Goal: Book appointment/travel/reservation

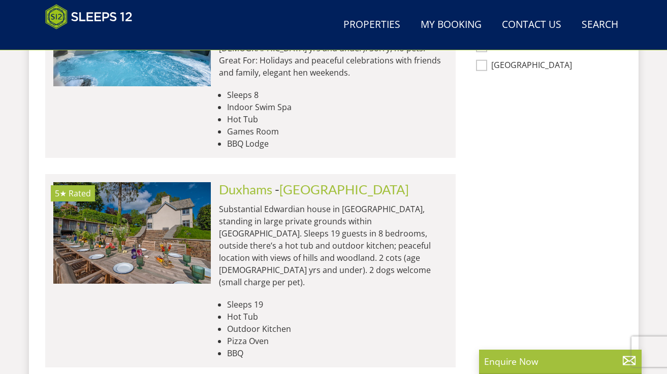
scroll to position [984, 0]
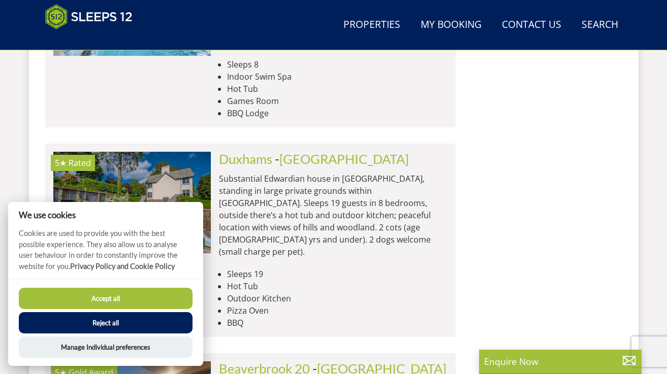
click at [184, 303] on button "Accept all" at bounding box center [106, 298] width 174 height 21
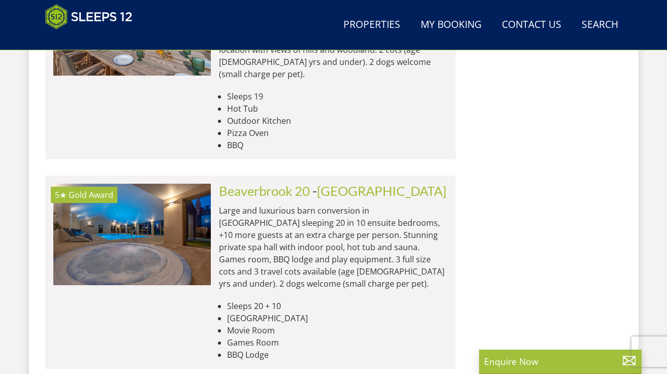
scroll to position [1165, 0]
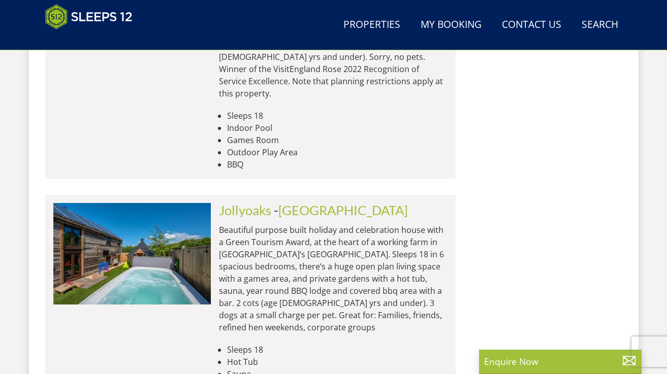
scroll to position [4493, 0]
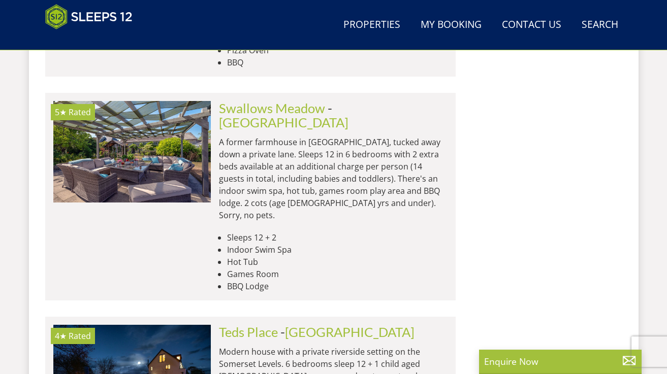
scroll to position [5487, 0]
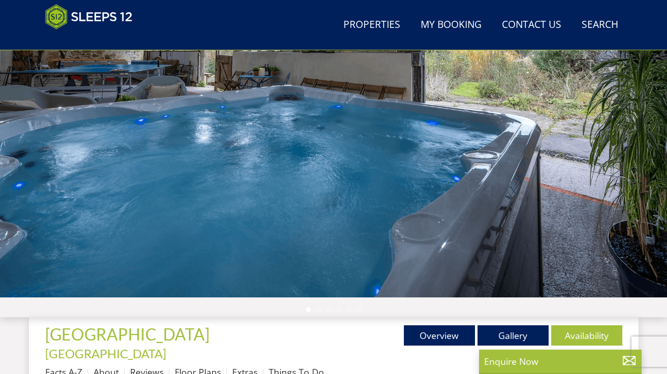
scroll to position [77, 0]
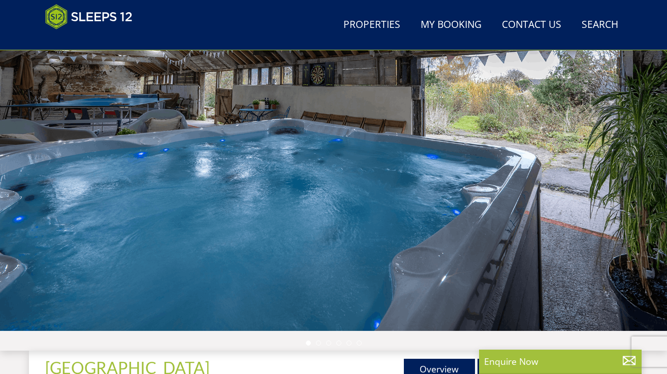
click at [382, 165] on div at bounding box center [333, 173] width 667 height 356
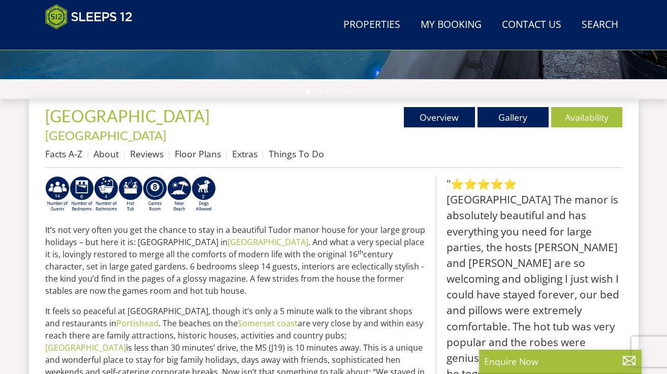
scroll to position [380, 0]
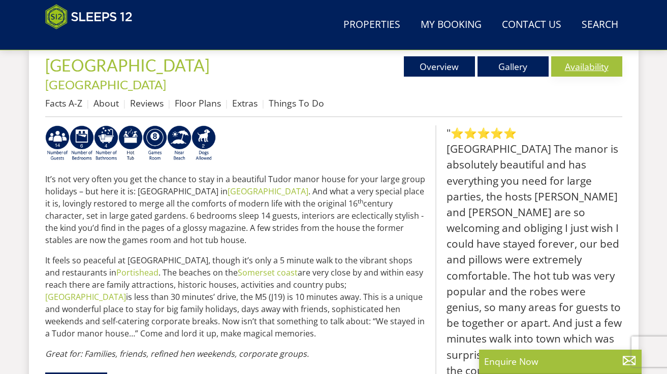
click at [587, 70] on link "Availability" at bounding box center [586, 66] width 71 height 20
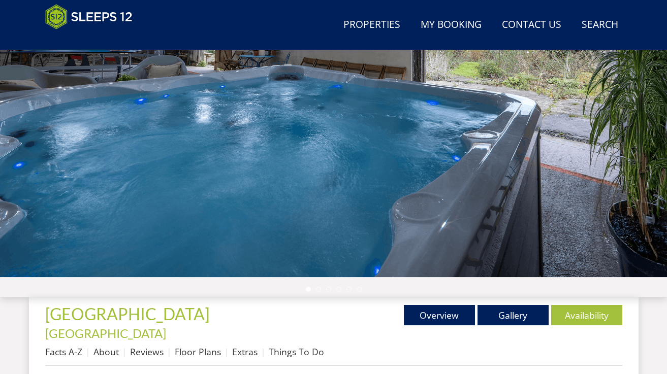
scroll to position [119, 0]
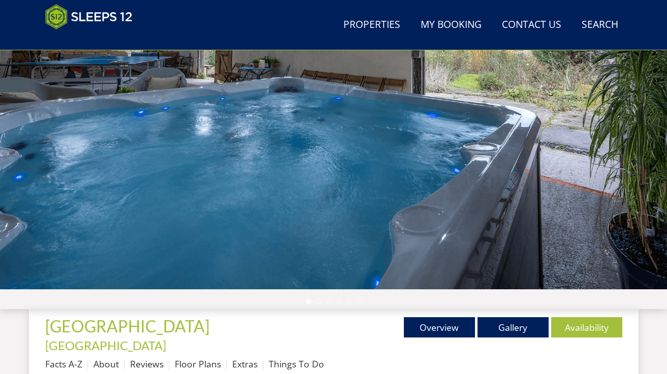
click at [501, 339] on div "Properties [GEOGRAPHIC_DATA] - [GEOGRAPHIC_DATA] Overview Gallery Availability …" at bounding box center [333, 347] width 577 height 61
click at [501, 328] on link "Gallery" at bounding box center [512, 327] width 71 height 20
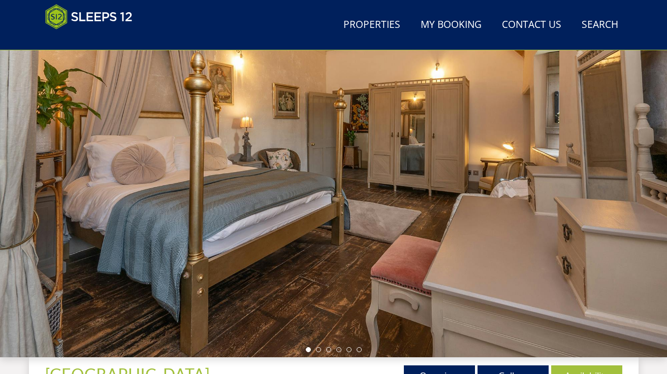
scroll to position [113, 0]
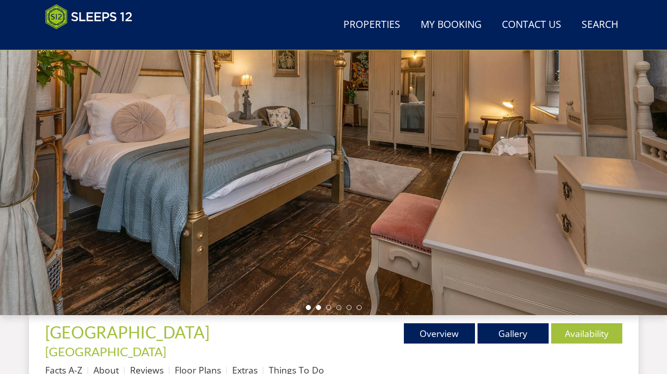
click at [318, 308] on li at bounding box center [318, 307] width 5 height 5
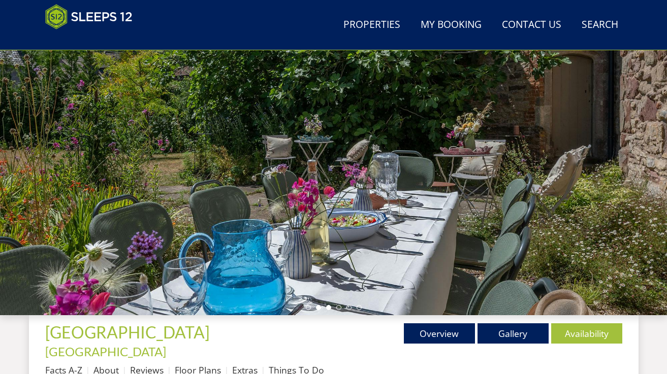
click at [327, 308] on li at bounding box center [328, 307] width 5 height 5
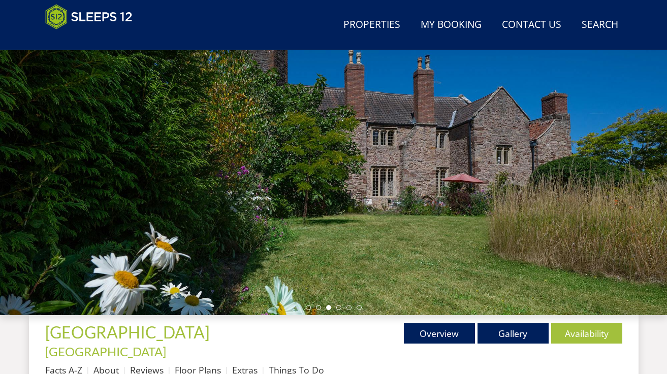
click at [341, 306] on ul at bounding box center [334, 307] width 56 height 5
click at [338, 306] on li at bounding box center [338, 307] width 5 height 5
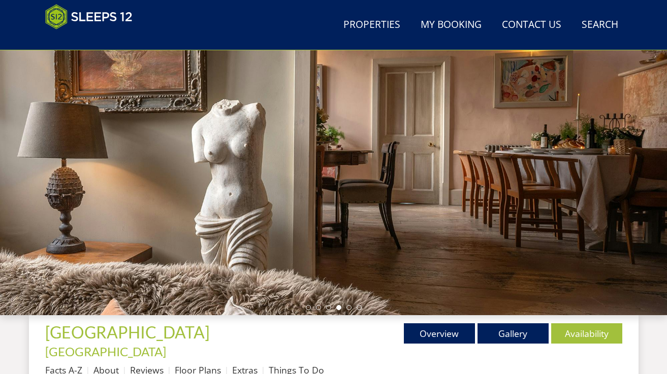
click at [352, 307] on ul at bounding box center [334, 307] width 56 height 5
click at [349, 308] on li at bounding box center [348, 307] width 5 height 5
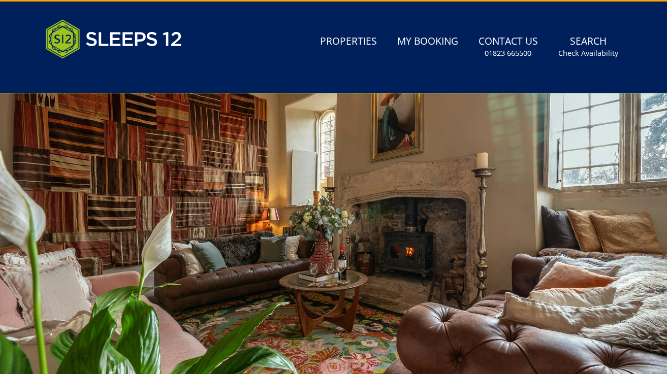
scroll to position [0, 0]
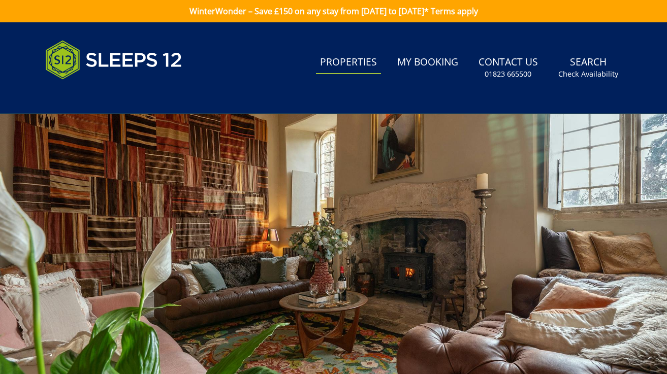
click at [354, 69] on link "Properties" at bounding box center [348, 62] width 65 height 23
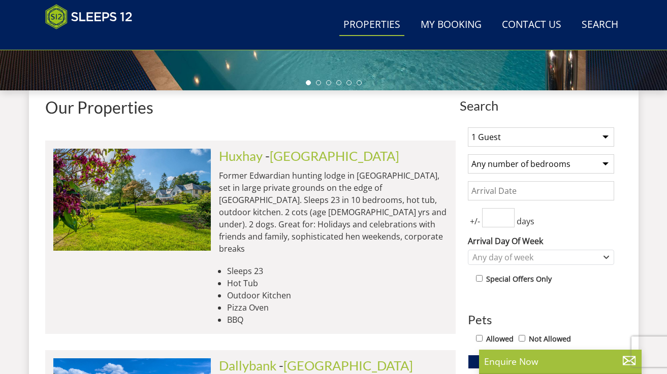
scroll to position [340, 0]
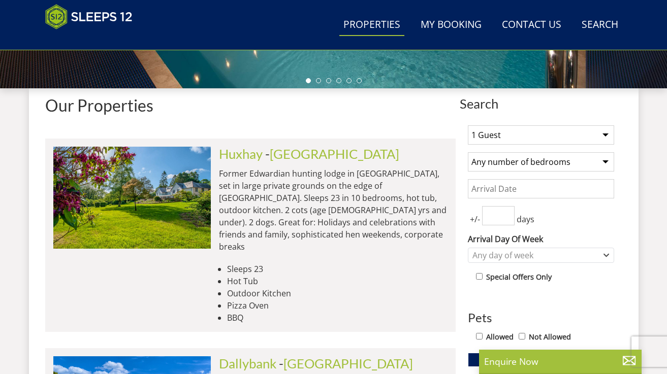
click at [524, 138] on select "1 Guest 2 Guests 3 Guests 4 Guests 5 Guests 6 Guests 7 Guests 8 Guests 9 Guests…" at bounding box center [541, 134] width 146 height 19
select select "10"
click at [520, 162] on select "Any number of bedrooms 3 Bedrooms 4 Bedrooms 5 Bedrooms 6 Bedrooms 7 Bedrooms 8…" at bounding box center [541, 161] width 146 height 19
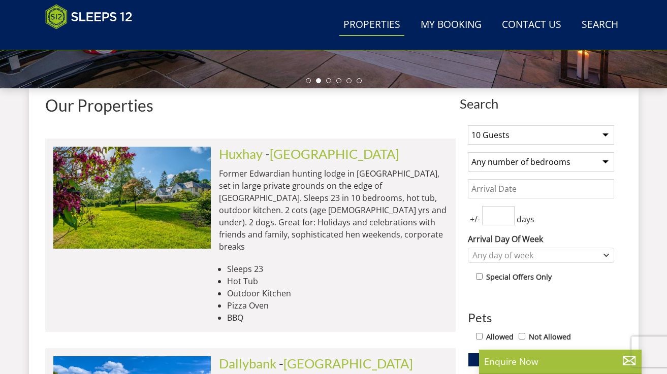
select select "7"
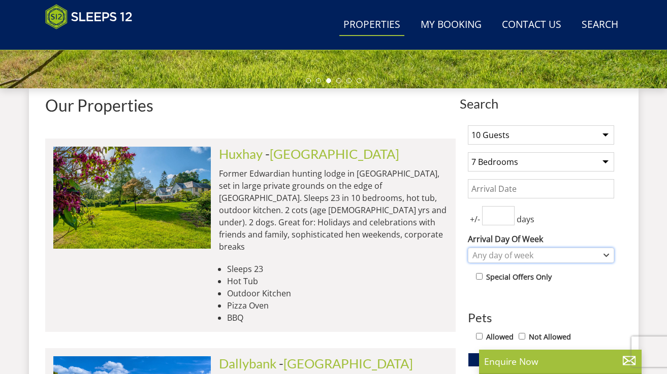
click at [503, 256] on div "Any day of week" at bounding box center [536, 255] width 132 height 11
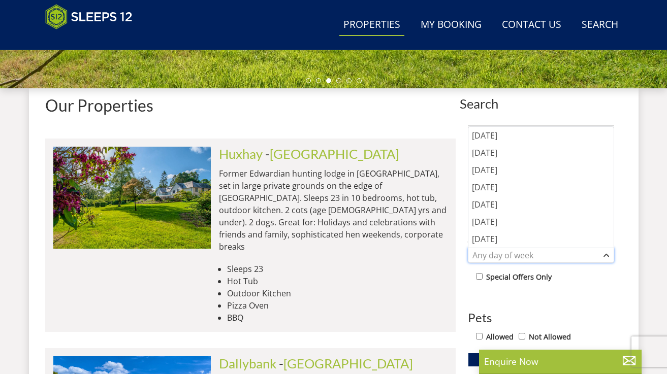
click at [503, 256] on div "Any day of week" at bounding box center [536, 255] width 132 height 11
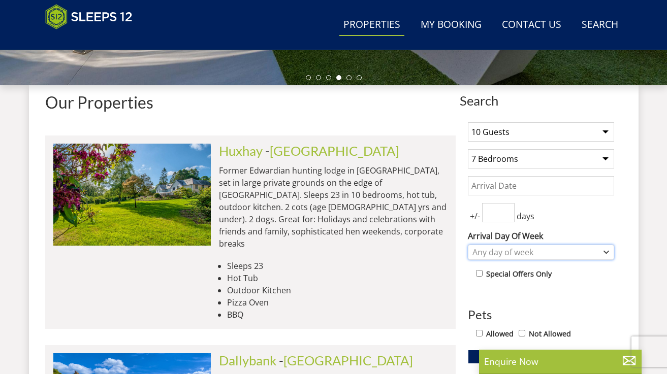
scroll to position [341, 0]
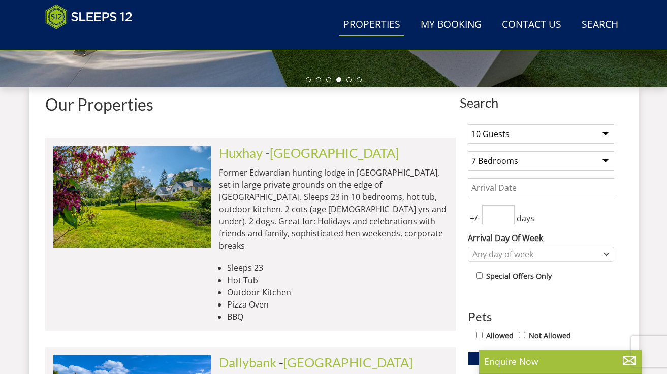
click at [504, 189] on input "Date" at bounding box center [541, 187] width 146 height 19
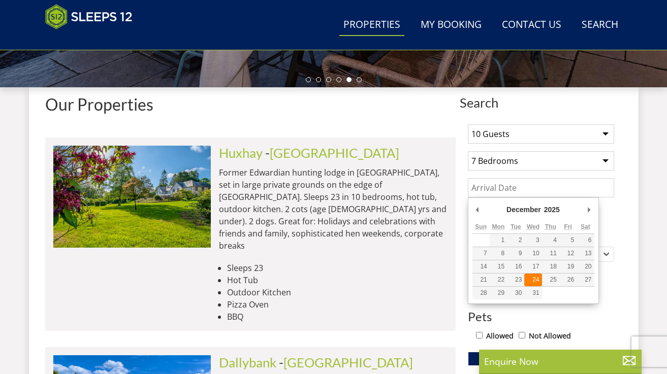
type input "[DATE]"
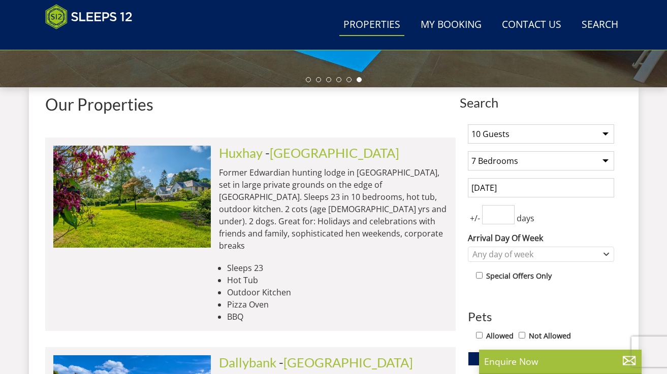
click at [504, 216] on input "0" at bounding box center [498, 214] width 33 height 19
click at [506, 212] on input "1" at bounding box center [498, 214] width 33 height 19
click at [506, 212] on input "2" at bounding box center [498, 214] width 33 height 19
type input "3"
click at [506, 212] on input "3" at bounding box center [498, 214] width 33 height 19
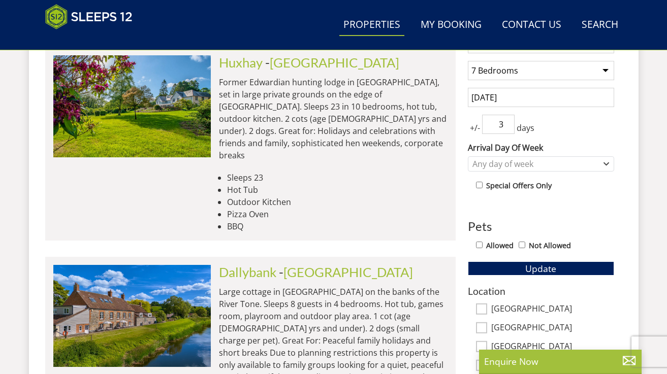
scroll to position [471, 0]
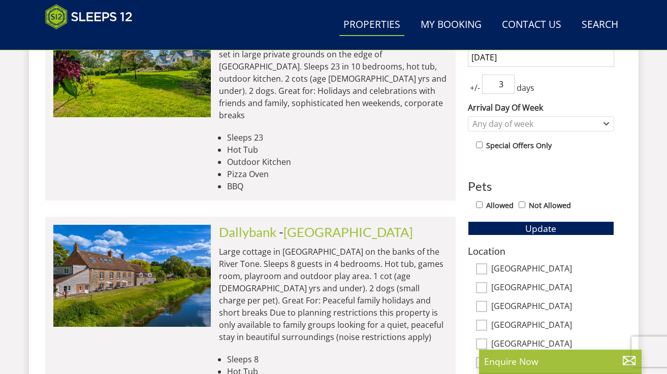
click at [480, 206] on input "Allowed" at bounding box center [479, 205] width 7 height 7
checkbox input "true"
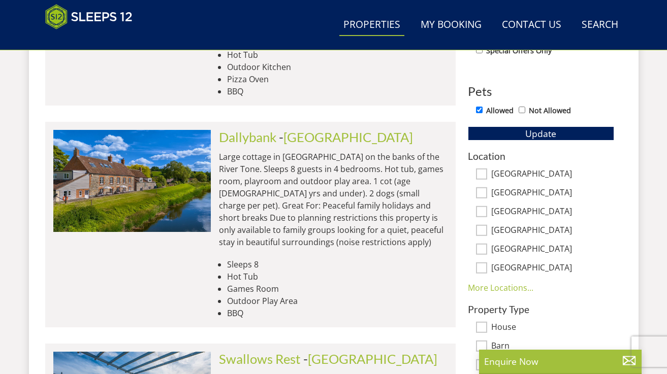
scroll to position [573, 0]
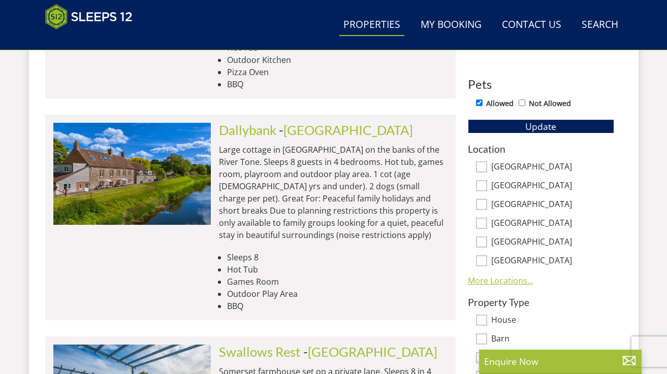
click at [509, 278] on link "More Locations..." at bounding box center [501, 280] width 66 height 11
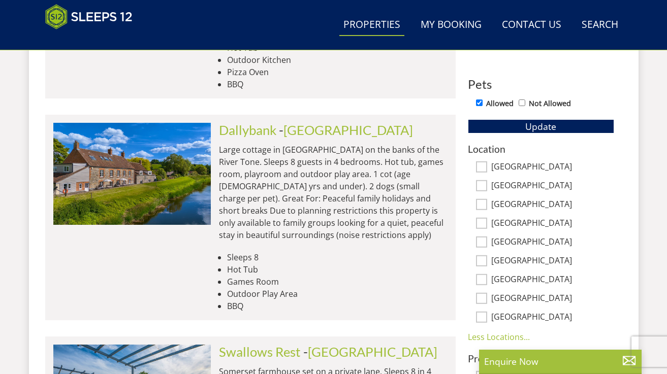
click at [480, 169] on input "[GEOGRAPHIC_DATA]" at bounding box center [481, 167] width 11 height 11
checkbox input "true"
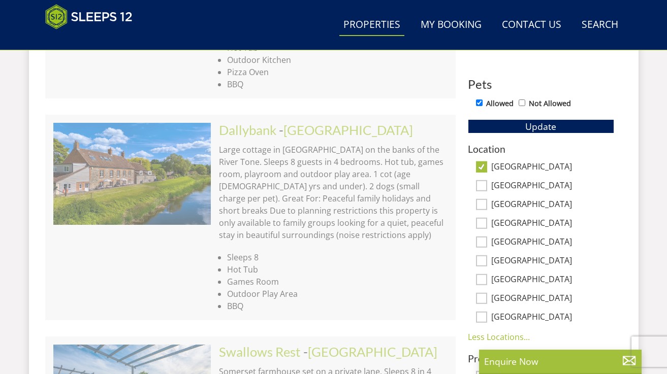
click at [482, 185] on input "[GEOGRAPHIC_DATA]" at bounding box center [481, 185] width 11 height 11
checkbox input "true"
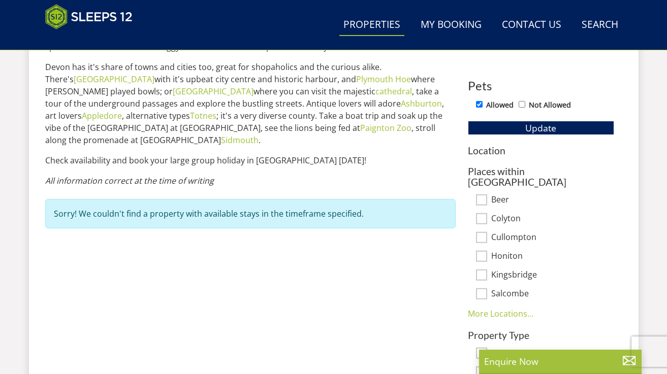
scroll to position [520, 0]
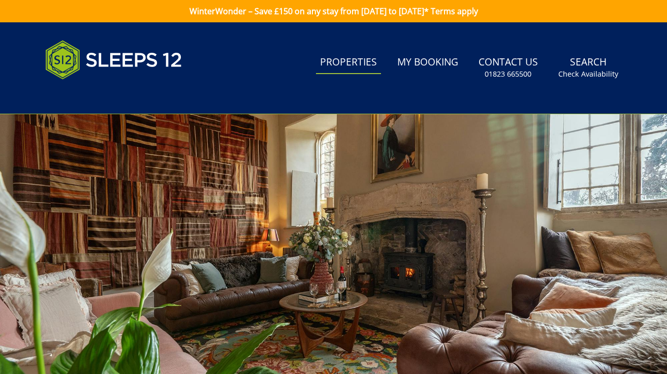
click at [336, 63] on link "Properties" at bounding box center [348, 62] width 65 height 23
select select "10"
select select "7"
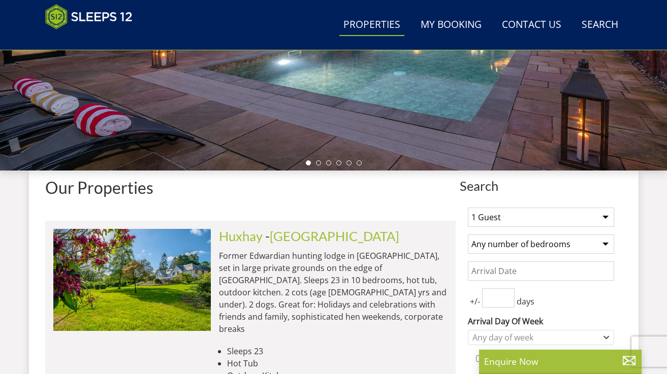
scroll to position [259, 0]
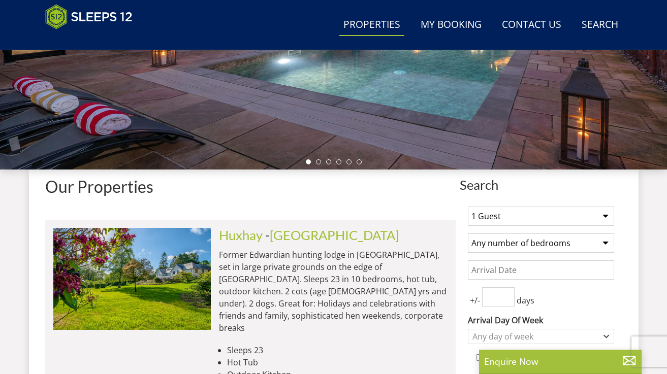
click at [513, 219] on select "1 Guest 2 Guests 3 Guests 4 Guests 5 Guests 6 Guests 7 Guests 8 Guests 9 Guests…" at bounding box center [541, 216] width 146 height 19
select select "10"
click at [533, 243] on select "Any number of bedrooms 3 Bedrooms 4 Bedrooms 5 Bedrooms 6 Bedrooms 7 Bedrooms 8…" at bounding box center [541, 243] width 146 height 19
select select "7"
click at [522, 271] on input "Date" at bounding box center [541, 270] width 146 height 19
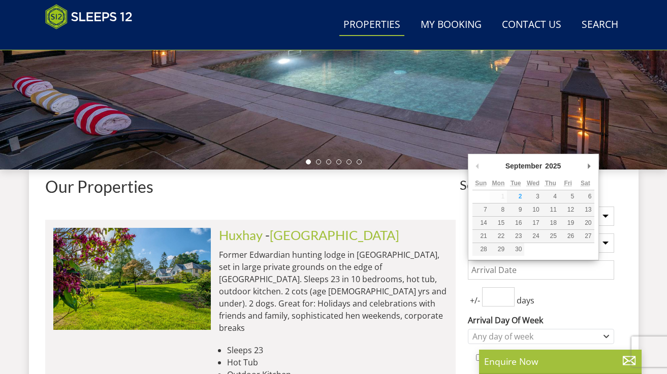
click at [586, 174] on div "September January February March April May June July August September October N…" at bounding box center [533, 167] width 122 height 19
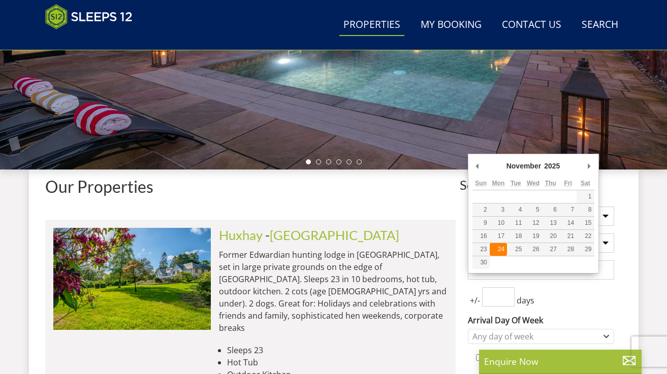
type input "[DATE]"
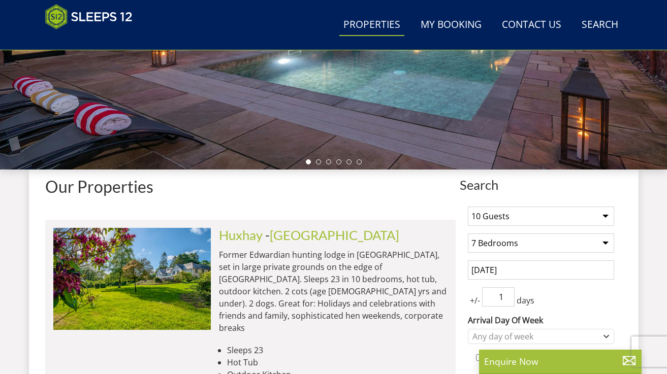
click at [507, 293] on input "1" at bounding box center [498, 296] width 33 height 19
click at [507, 293] on input "2" at bounding box center [498, 296] width 33 height 19
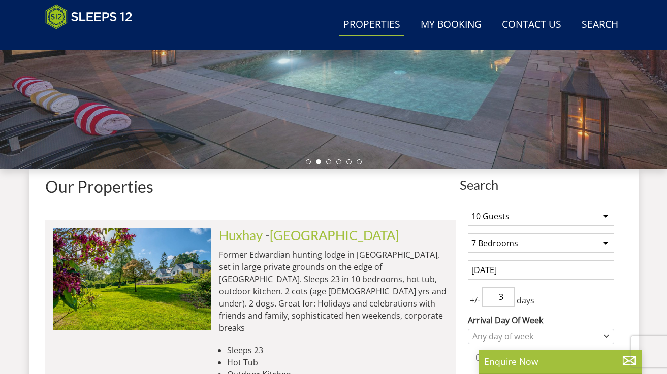
click at [507, 293] on input "3" at bounding box center [498, 296] width 33 height 19
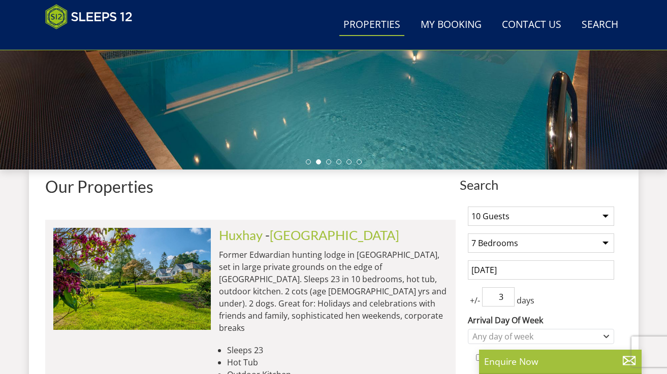
click at [507, 293] on input "4" at bounding box center [498, 296] width 33 height 19
click at [506, 301] on input "3" at bounding box center [498, 296] width 33 height 19
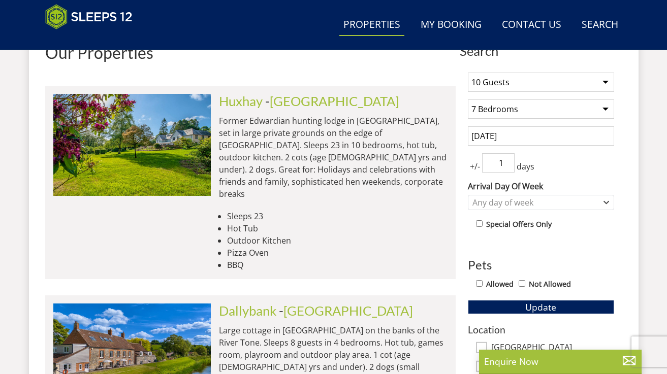
scroll to position [394, 0]
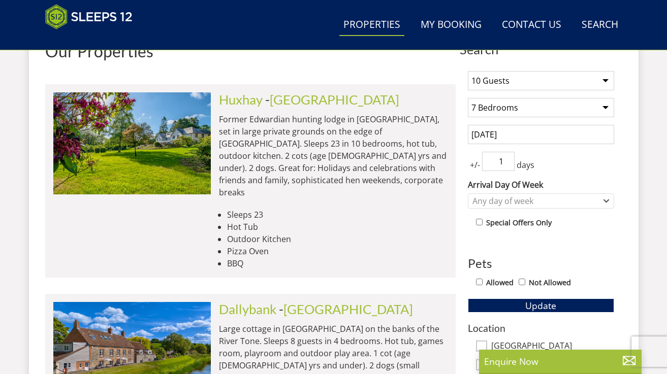
type input "1"
click at [487, 282] on label "Allowed" at bounding box center [499, 282] width 27 height 11
click at [482, 282] on input "Allowed" at bounding box center [479, 282] width 7 height 7
checkbox input "true"
click at [501, 304] on button "Update" at bounding box center [541, 306] width 146 height 14
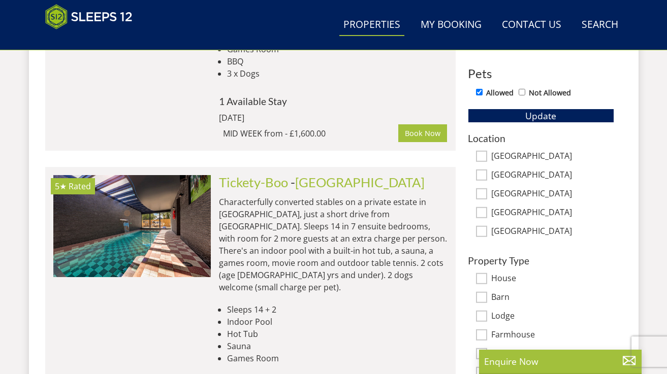
scroll to position [664, 0]
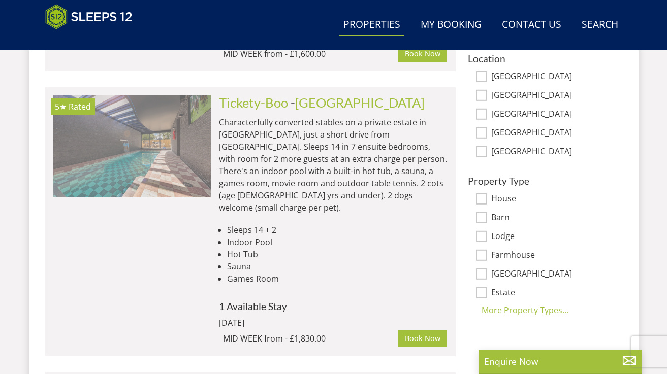
click at [192, 136] on img at bounding box center [131, 146] width 157 height 102
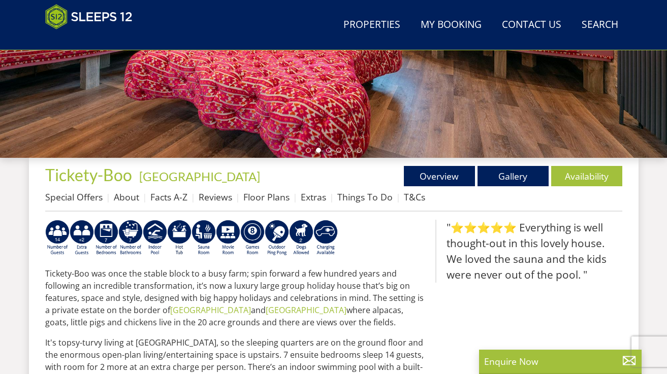
scroll to position [269, 0]
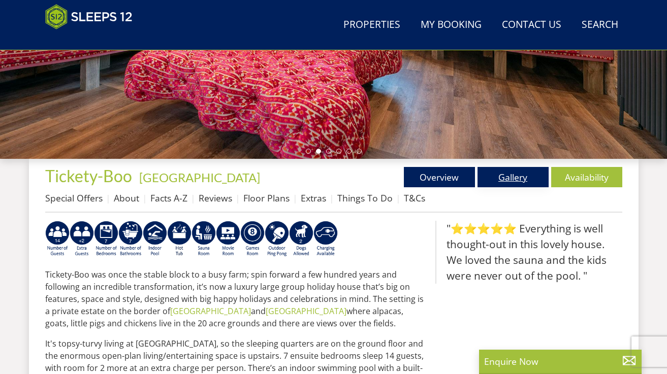
click at [503, 179] on link "Gallery" at bounding box center [512, 177] width 71 height 20
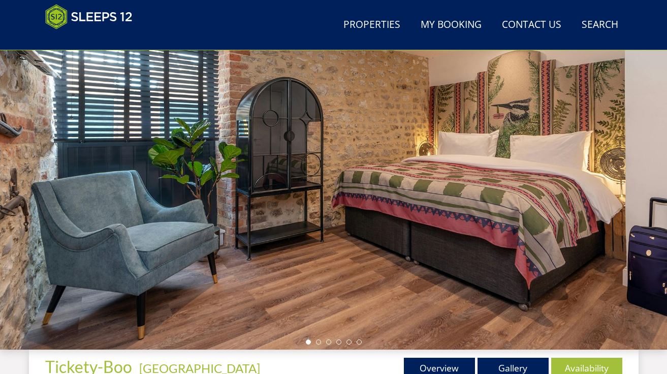
scroll to position [72, 0]
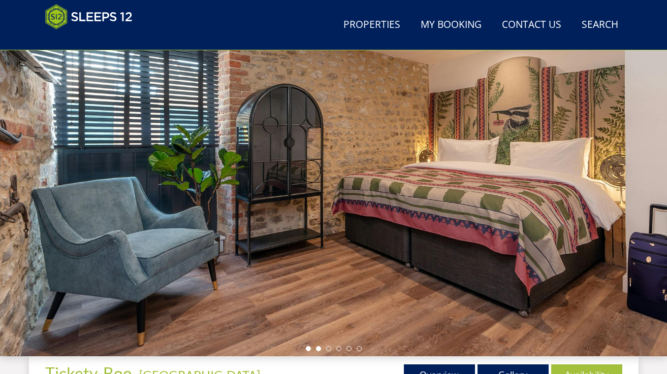
click at [316, 348] on li at bounding box center [318, 348] width 5 height 5
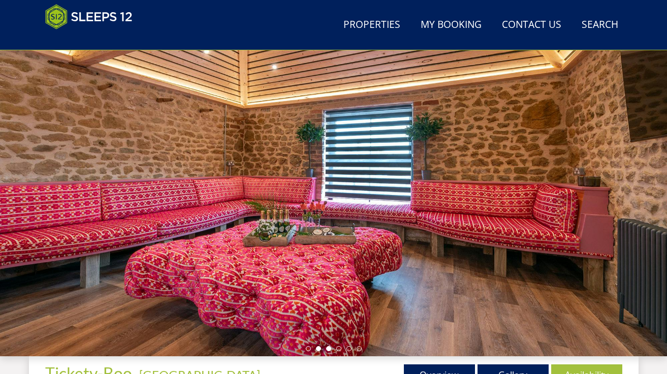
click at [329, 348] on li at bounding box center [328, 348] width 5 height 5
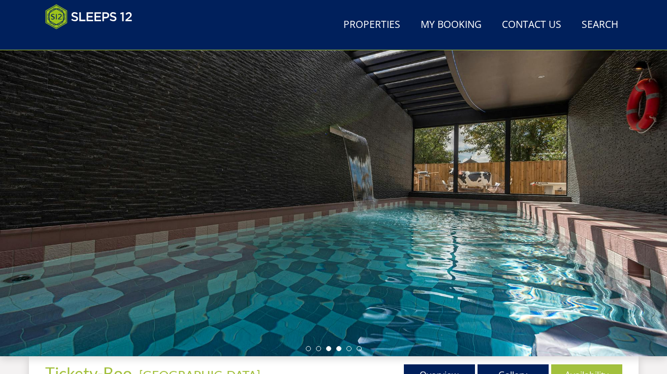
click at [339, 347] on li at bounding box center [338, 348] width 5 height 5
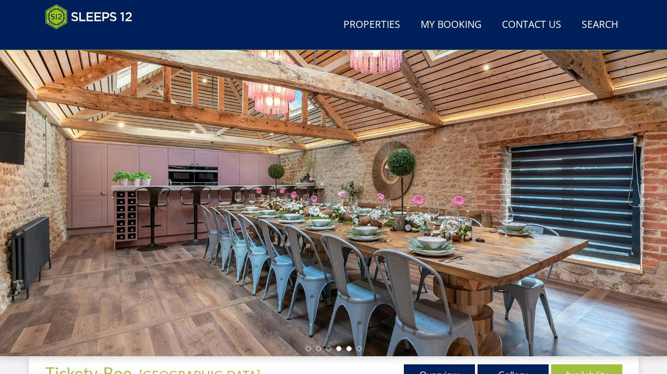
click at [347, 349] on li at bounding box center [348, 348] width 5 height 5
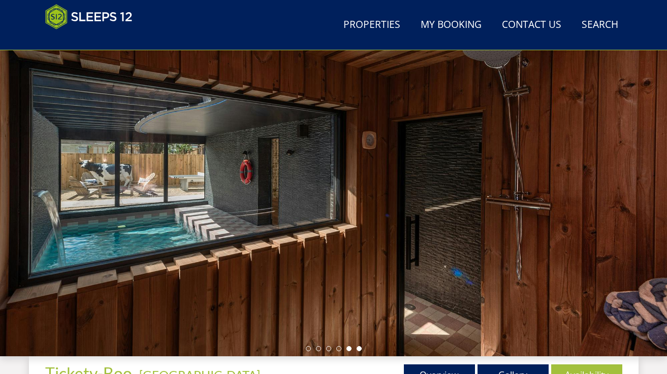
click at [358, 349] on li at bounding box center [359, 348] width 5 height 5
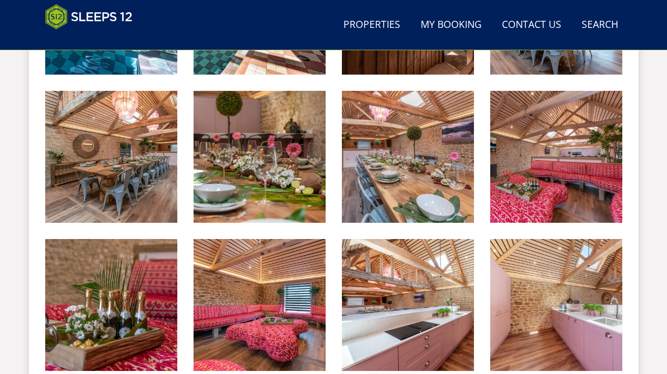
scroll to position [545, 0]
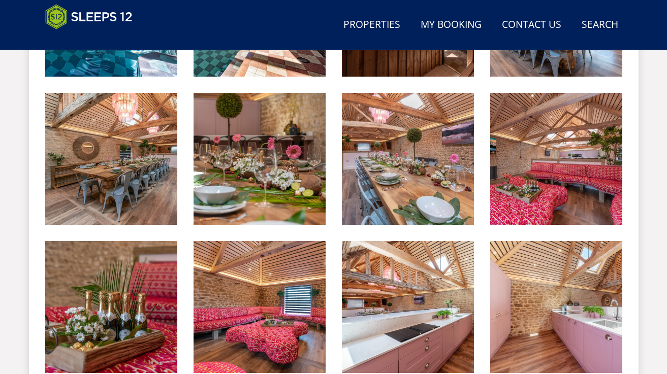
click at [293, 341] on img at bounding box center [260, 307] width 132 height 132
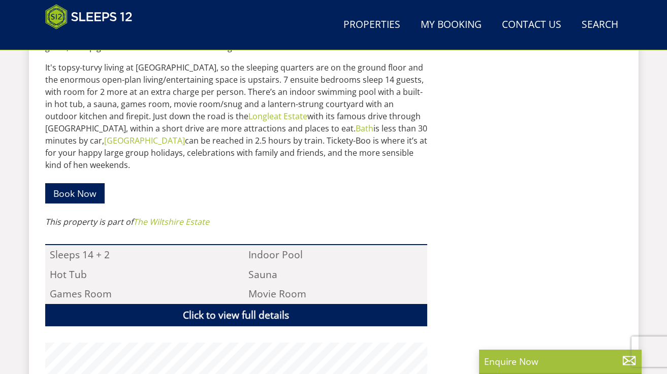
scroll to position [269, 0]
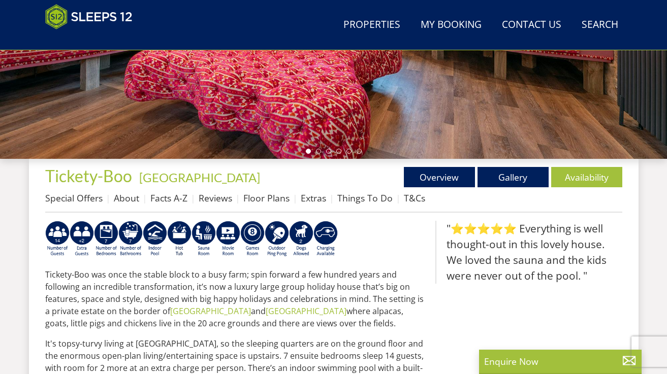
select select "10"
select select "7"
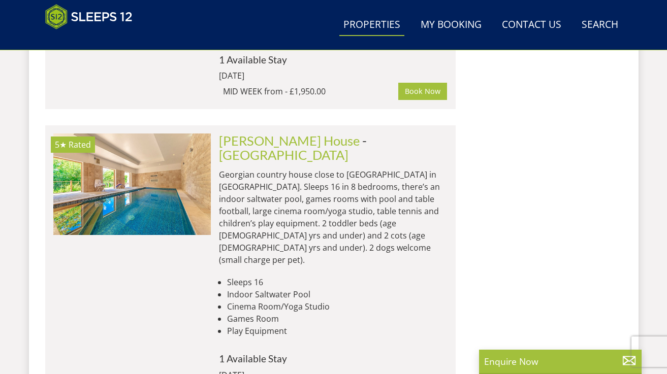
scroll to position [1469, 0]
click at [376, 21] on link "Properties" at bounding box center [371, 25] width 65 height 23
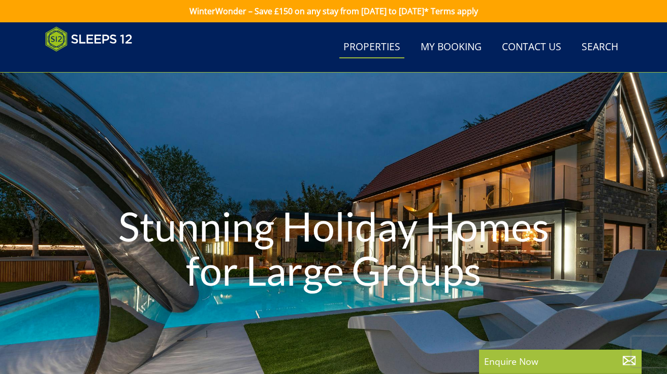
select select "10"
select select "7"
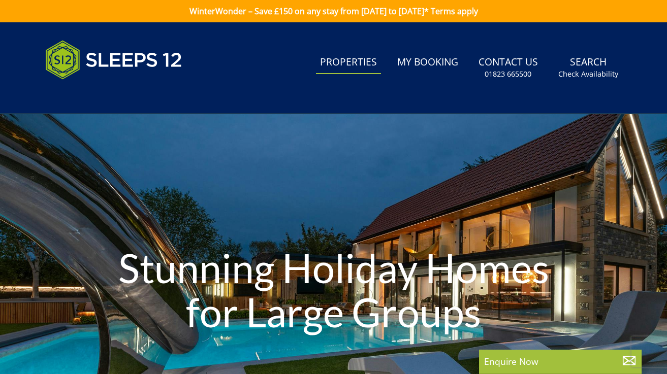
click at [376, 21] on link "WinterWonder – Save £150 on any stay from [DATE] to [DATE]* Terms apply" at bounding box center [333, 11] width 667 height 22
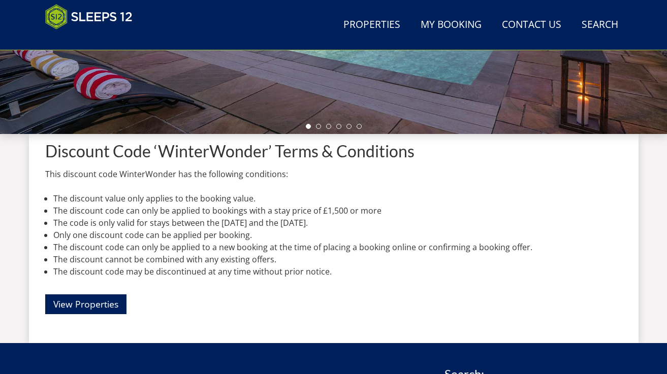
scroll to position [277, 0]
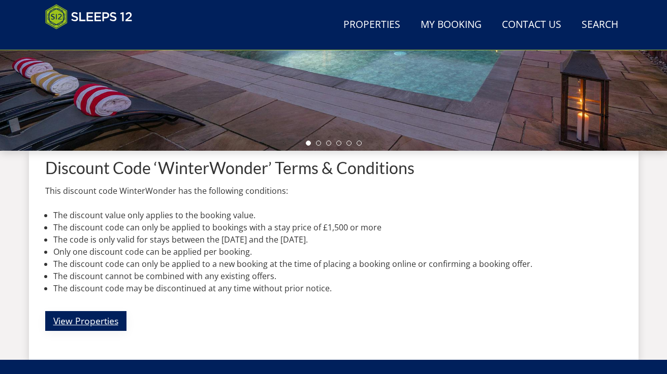
click at [111, 319] on link "View Properties" at bounding box center [85, 321] width 81 height 20
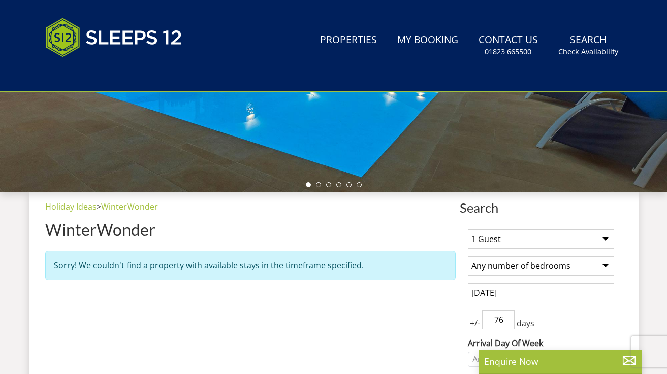
click at [501, 245] on select "1 Guest 2 Guests 3 Guests 4 Guests 5 Guests 6 Guests 7 Guests 8 Guests 9 Guests…" at bounding box center [541, 239] width 146 height 19
click at [351, 49] on link "Properties" at bounding box center [348, 40] width 65 height 23
select select "10"
select select "7"
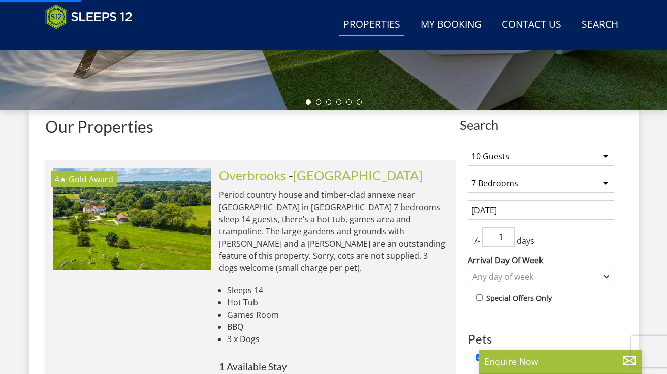
scroll to position [328, 0]
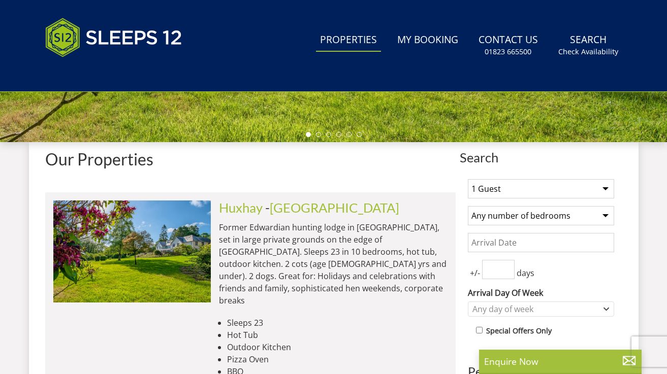
click at [502, 239] on input "Date" at bounding box center [541, 242] width 146 height 19
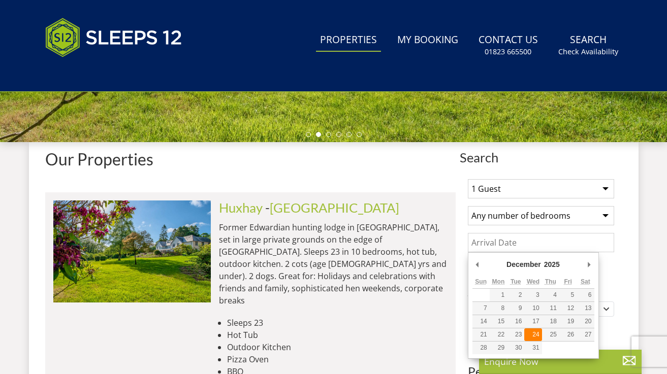
type input "[DATE]"
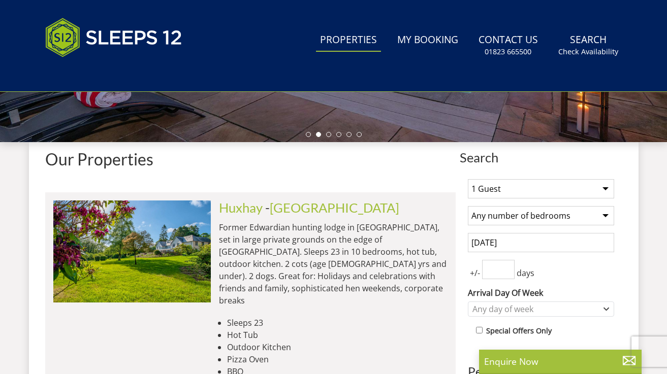
click at [506, 267] on input "1" at bounding box center [498, 269] width 33 height 19
click at [506, 267] on input "2" at bounding box center [498, 269] width 33 height 19
click at [506, 267] on input "3" at bounding box center [498, 269] width 33 height 19
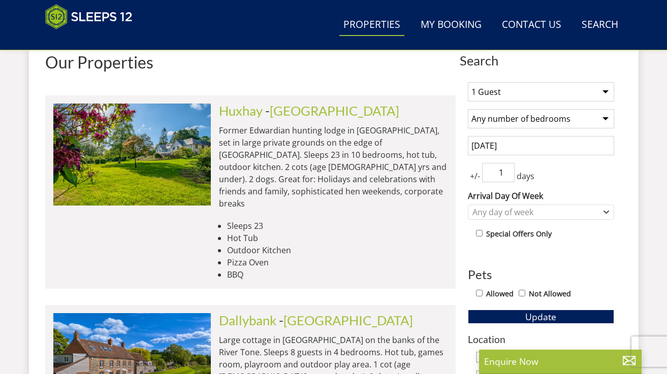
scroll to position [384, 0]
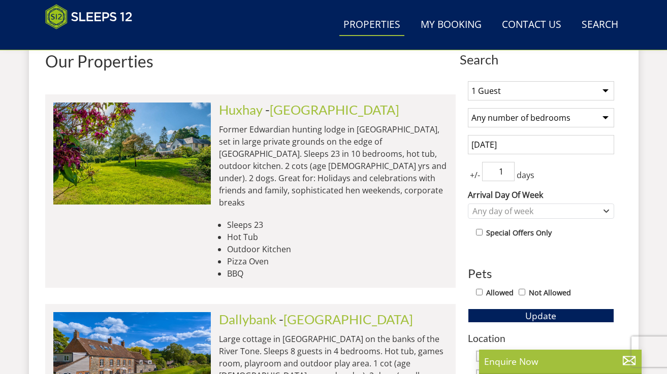
type input "1"
click at [480, 286] on div "Allowed Not Allowed" at bounding box center [545, 293] width 138 height 15
click at [478, 295] on input "Allowed" at bounding box center [479, 292] width 7 height 7
checkbox input "true"
click at [531, 90] on select "1 Guest 2 Guests 3 Guests 4 Guests 5 Guests 6 Guests 7 Guests 8 Guests 9 Guests…" at bounding box center [541, 90] width 146 height 19
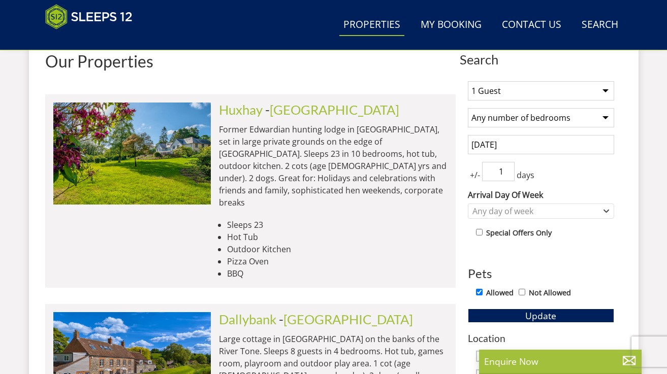
select select "10"
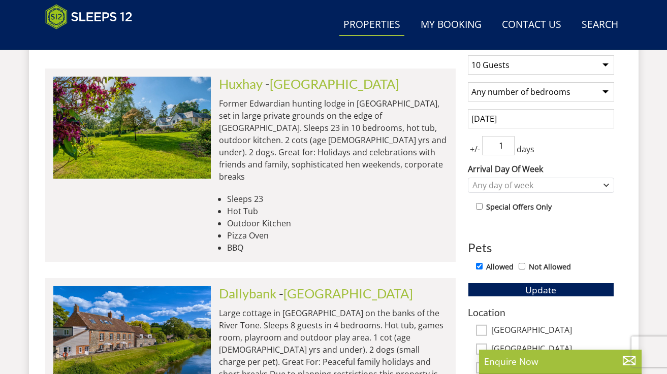
scroll to position [413, 0]
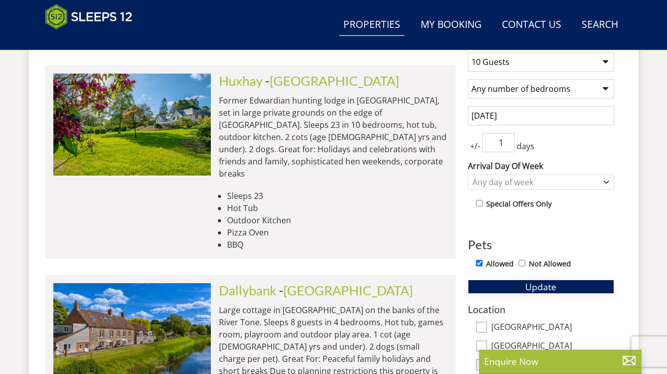
click at [556, 284] on button "Update" at bounding box center [541, 287] width 146 height 14
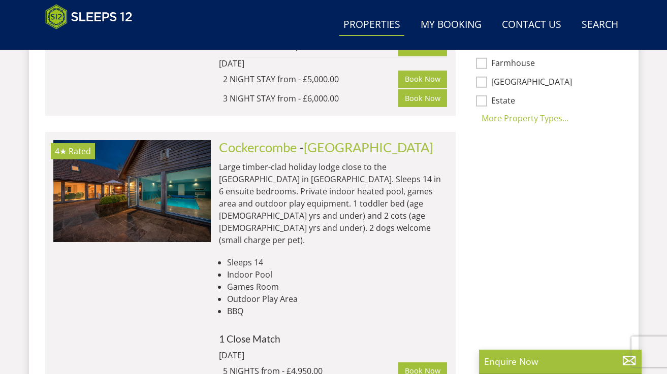
scroll to position [795, 0]
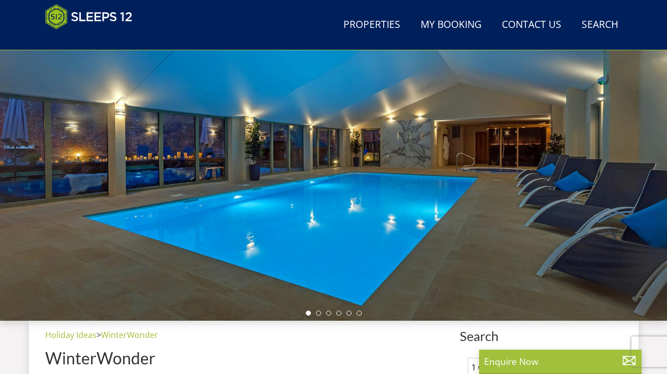
scroll to position [108, 0]
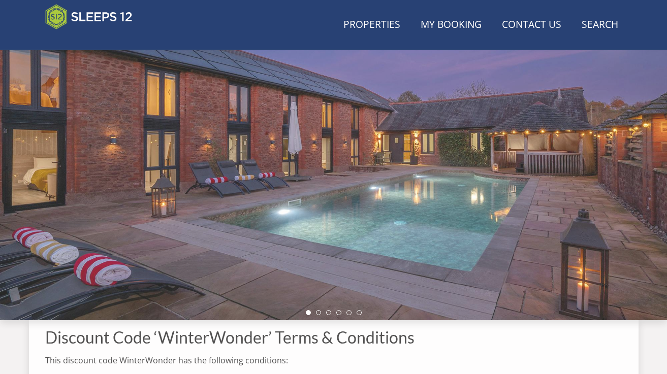
scroll to position [277, 0]
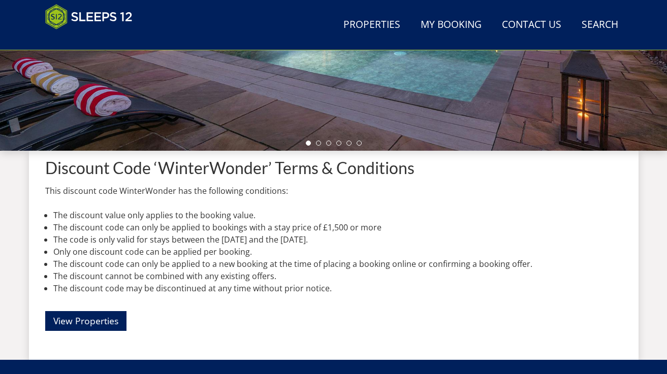
select select "10"
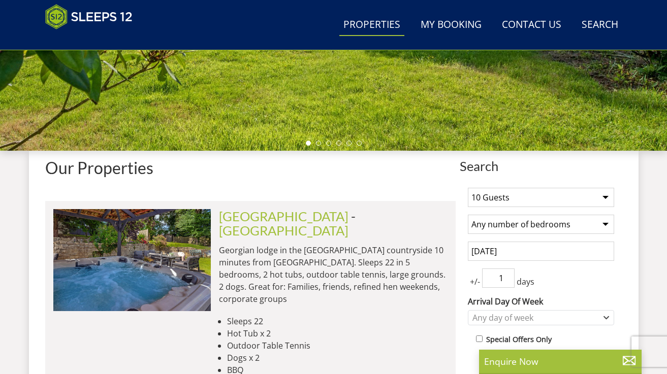
scroll to position [222, 0]
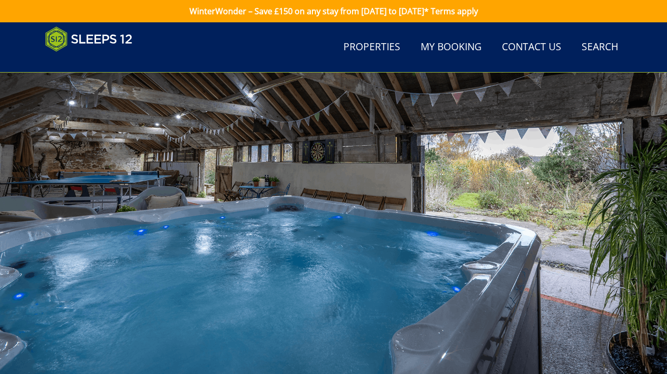
scroll to position [119, 0]
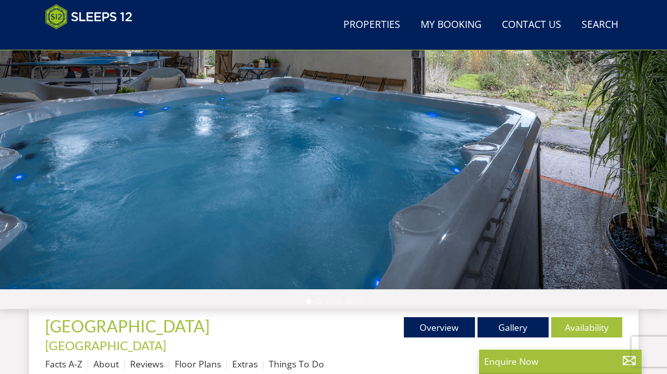
scroll to position [380, 0]
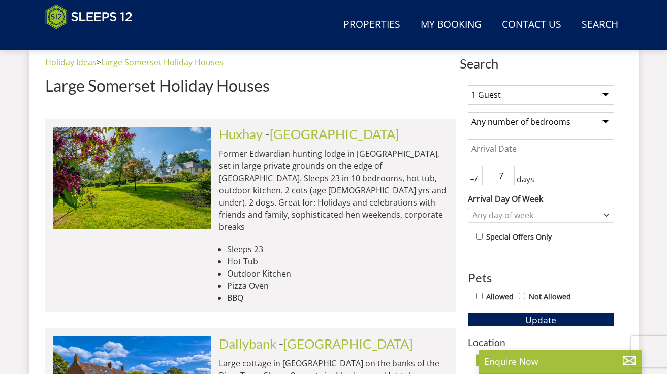
scroll to position [5487, 0]
